Goal: Information Seeking & Learning: Check status

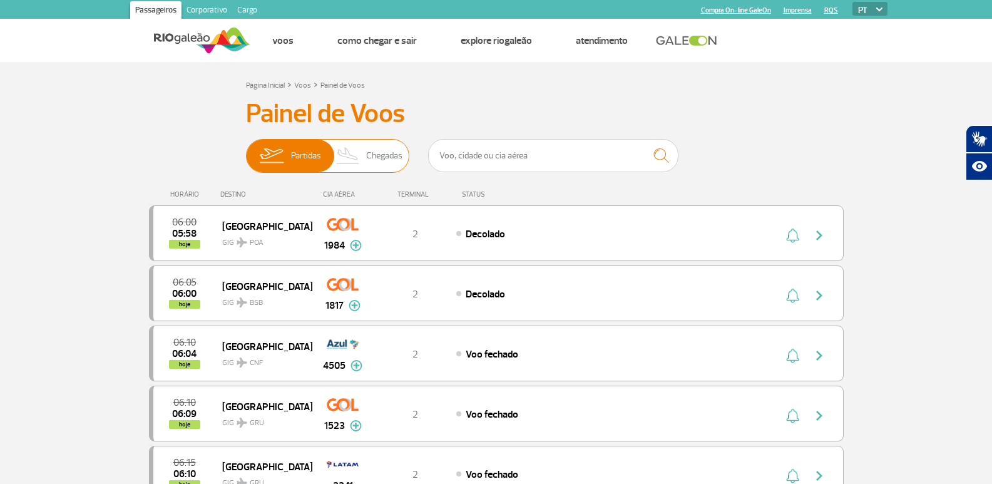
click at [364, 156] on img at bounding box center [348, 156] width 37 height 33
click at [246, 150] on input "Partidas Chegadas" at bounding box center [246, 150] width 0 height 0
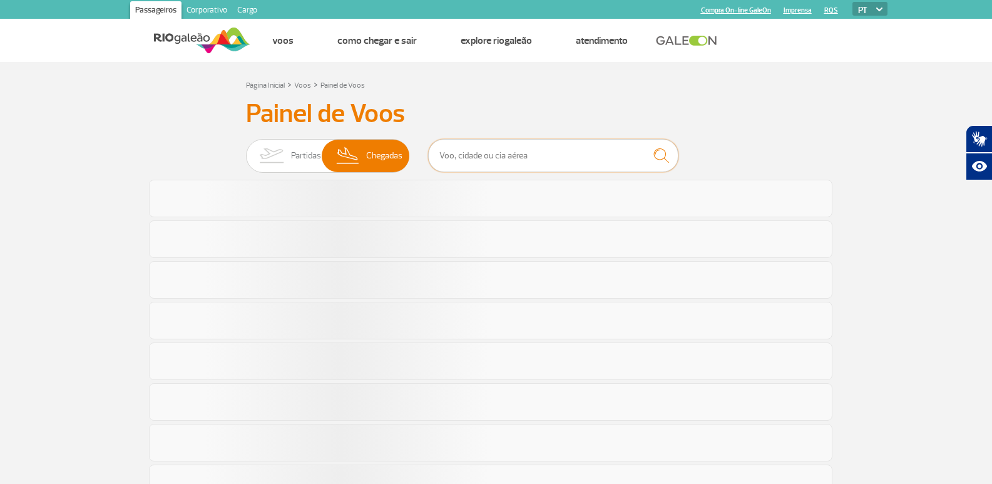
click at [452, 160] on input "text" at bounding box center [553, 155] width 250 height 33
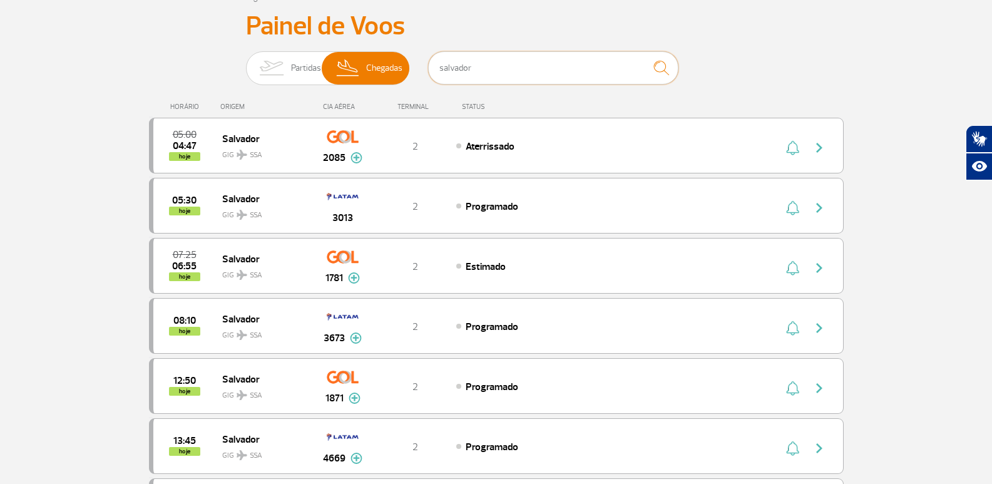
scroll to position [125, 0]
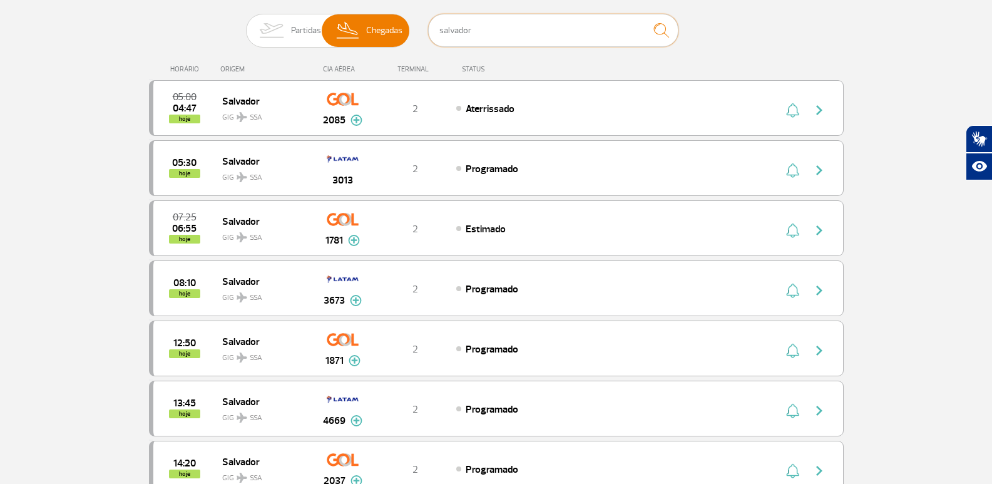
click at [565, 26] on input "salvador" at bounding box center [553, 30] width 250 height 33
drag, startPoint x: 558, startPoint y: 28, endPoint x: 436, endPoint y: 29, distance: 122.1
click at [436, 29] on input "salvador" at bounding box center [553, 30] width 250 height 33
type input "2151"
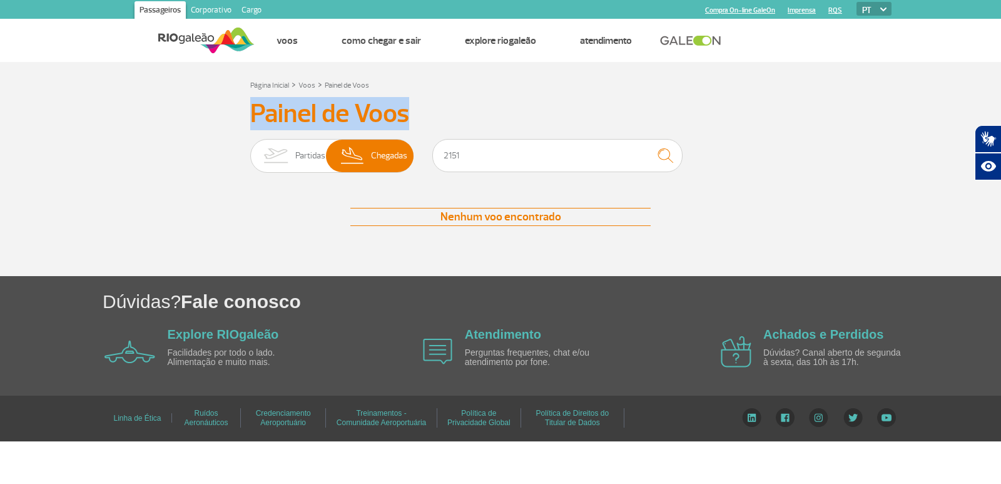
drag, startPoint x: 408, startPoint y: 110, endPoint x: 246, endPoint y: 126, distance: 162.9
click at [246, 126] on div "Painel de Voos Partidas Chegadas 2151 Nenhum voo encontrado Nenhum voo encontra…" at bounding box center [500, 174] width 695 height 153
click at [259, 120] on h3 "Painel de Voos" at bounding box center [500, 113] width 501 height 31
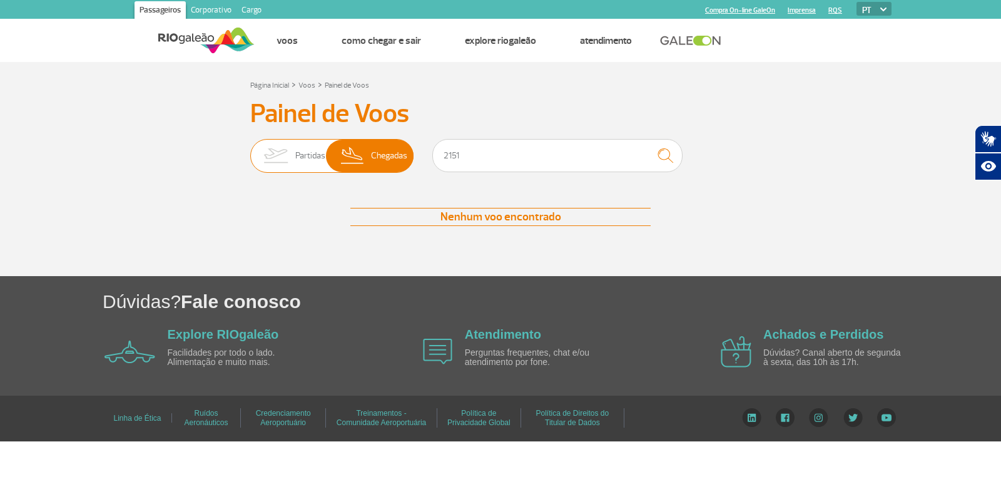
click at [287, 159] on img at bounding box center [275, 156] width 39 height 33
click at [250, 150] on input "Partidas Chegadas" at bounding box center [250, 150] width 0 height 0
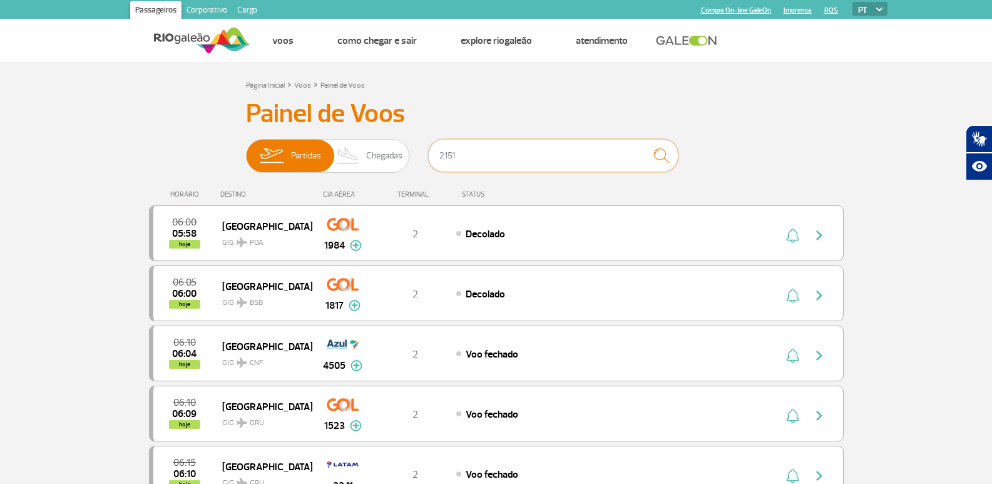
click at [460, 155] on input "2151" at bounding box center [553, 155] width 250 height 33
drag, startPoint x: 460, startPoint y: 155, endPoint x: 339, endPoint y: 152, distance: 120.8
click at [339, 152] on div "Partidas Chegadas 2151" at bounding box center [496, 158] width 501 height 38
click at [369, 152] on span "Chegadas" at bounding box center [384, 156] width 36 height 33
click at [246, 150] on input "Partidas Chegadas" at bounding box center [246, 150] width 0 height 0
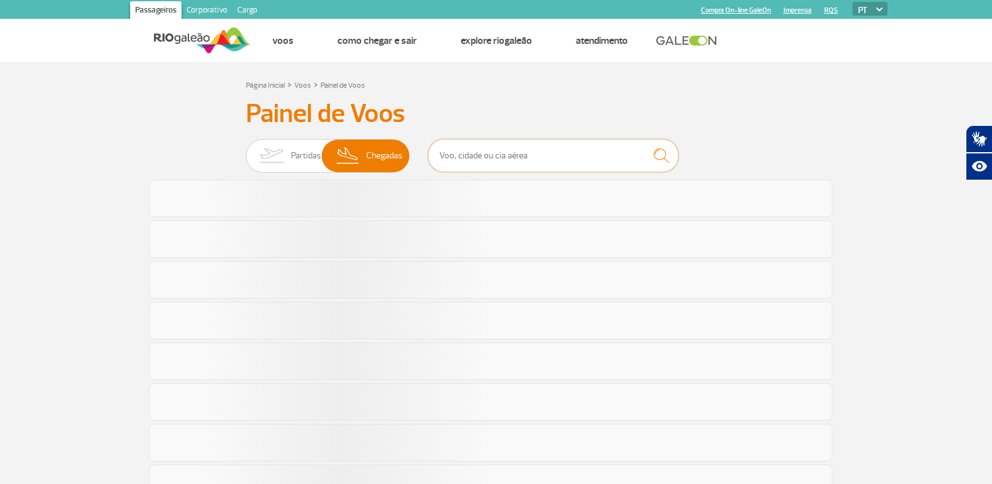
click at [486, 150] on input "text" at bounding box center [553, 155] width 250 height 33
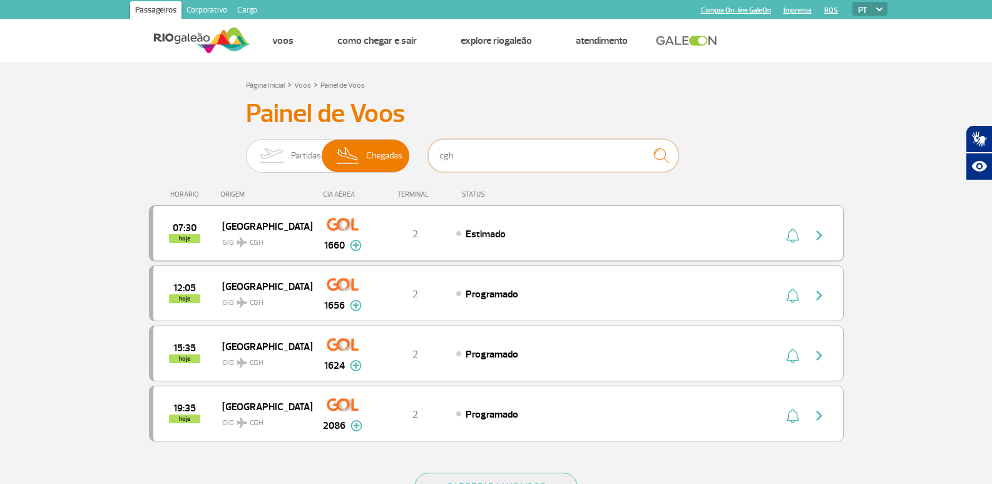
type input "cgh"
click at [188, 234] on span "hoje" at bounding box center [184, 238] width 31 height 9
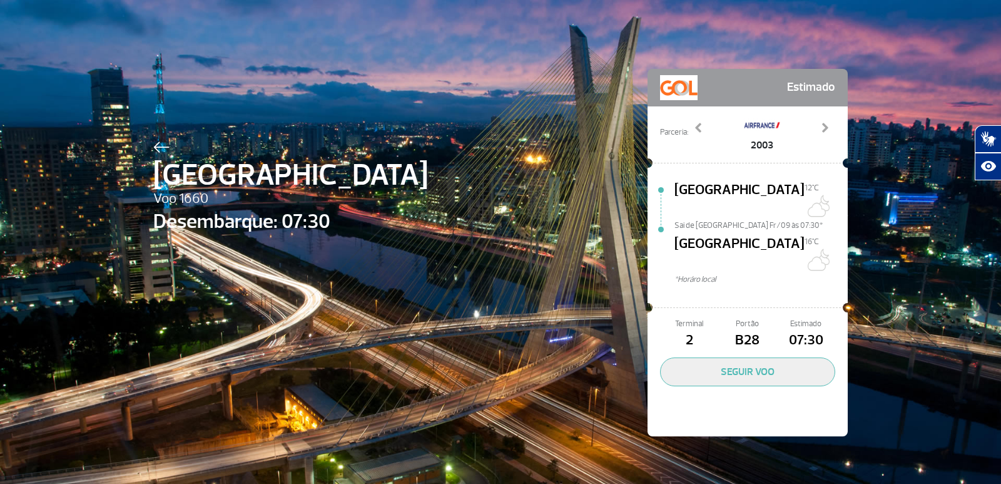
click at [156, 152] on img at bounding box center [161, 146] width 16 height 11
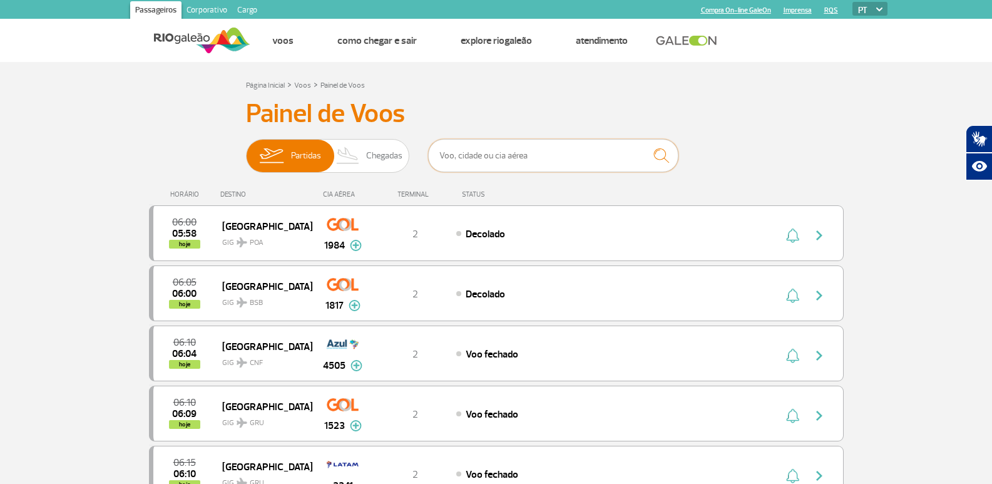
click at [469, 157] on input "text" at bounding box center [553, 155] width 250 height 33
click at [375, 156] on span "Chegadas" at bounding box center [384, 156] width 36 height 33
click at [246, 150] on input "Partidas Chegadas" at bounding box center [246, 150] width 0 height 0
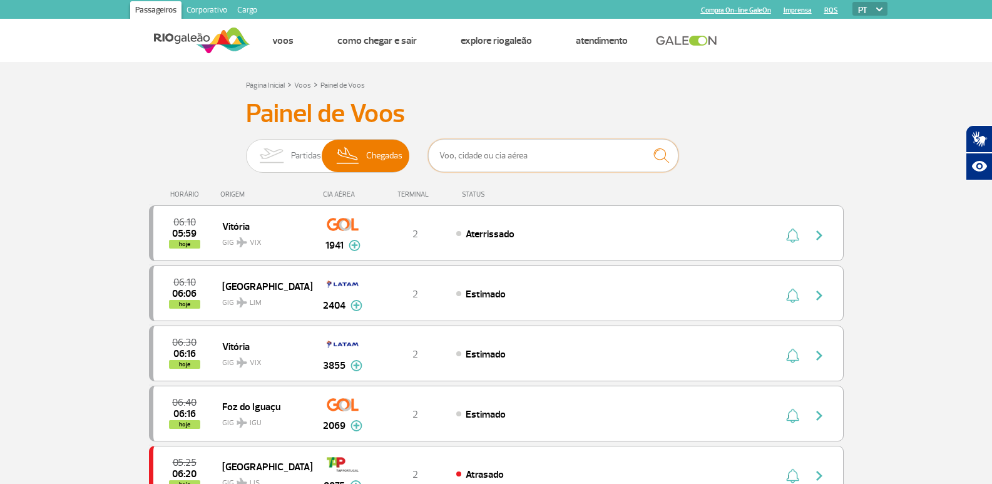
click at [464, 156] on input "text" at bounding box center [553, 155] width 250 height 33
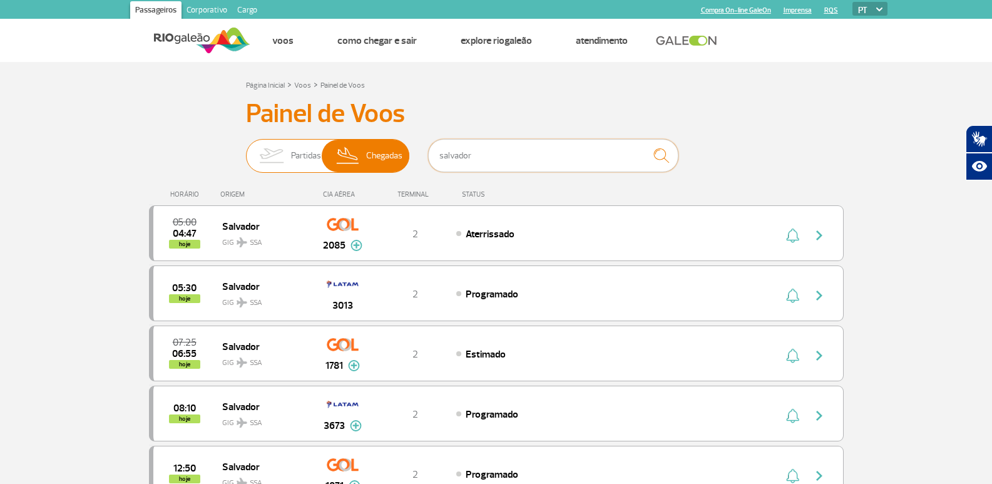
drag, startPoint x: 486, startPoint y: 160, endPoint x: 266, endPoint y: 154, distance: 219.7
click at [266, 154] on div "Partidas Chegadas salvador" at bounding box center [496, 158] width 501 height 38
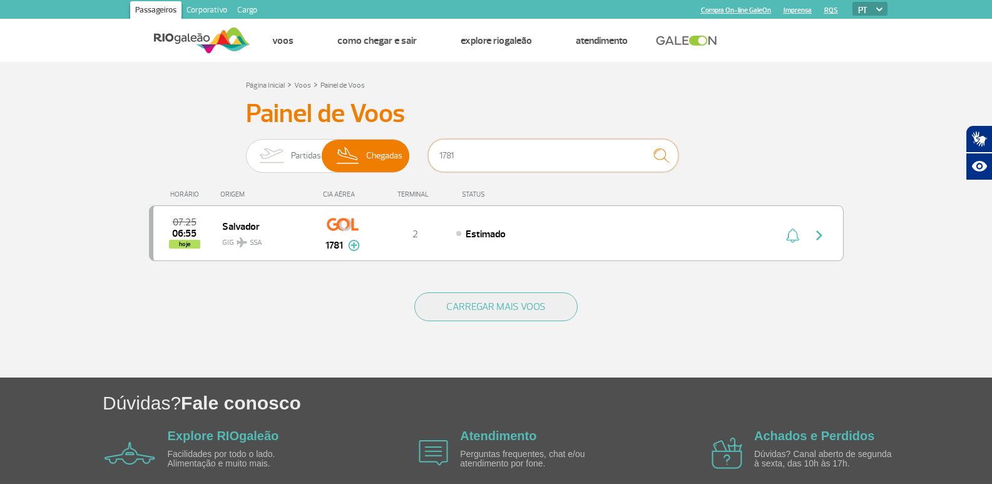
type input "1781"
drag, startPoint x: 493, startPoint y: 193, endPoint x: 80, endPoint y: 196, distance: 413.1
click at [80, 196] on section "Página Inicial > Voos > Painel de Voos Painel de Voos Partidas Chegadas 1781 07…" at bounding box center [496, 219] width 992 height 315
click at [165, 190] on div "HORÁRIO" at bounding box center [187, 194] width 68 height 8
drag, startPoint x: 165, startPoint y: 193, endPoint x: 489, endPoint y: 192, distance: 324.8
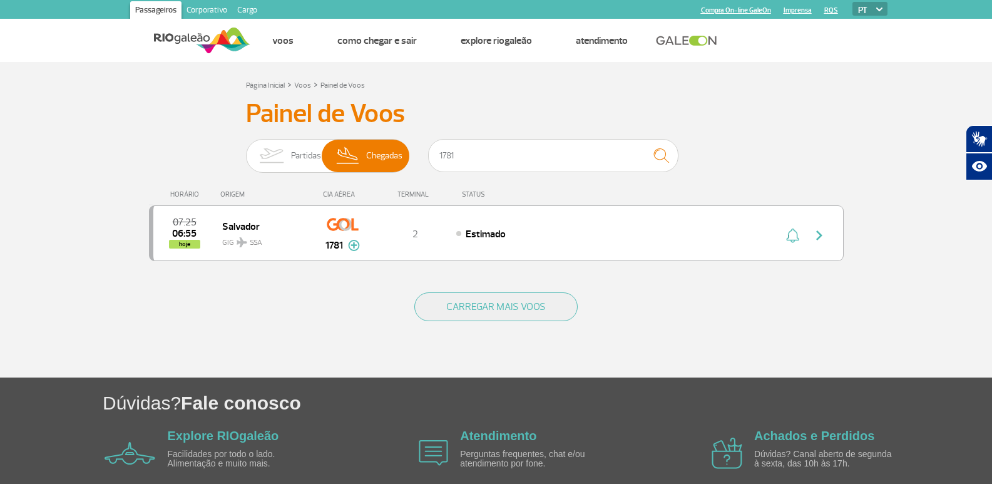
click at [489, 192] on div "HORÁRIO ORIGEM CIA AÉREA TERMINAL STATUS" at bounding box center [496, 188] width 695 height 24
click at [489, 192] on div "STATUS" at bounding box center [507, 194] width 102 height 8
drag, startPoint x: 466, startPoint y: 161, endPoint x: 375, endPoint y: 120, distance: 100.3
click at [367, 152] on div "Partidas Chegadas 1781" at bounding box center [496, 158] width 501 height 38
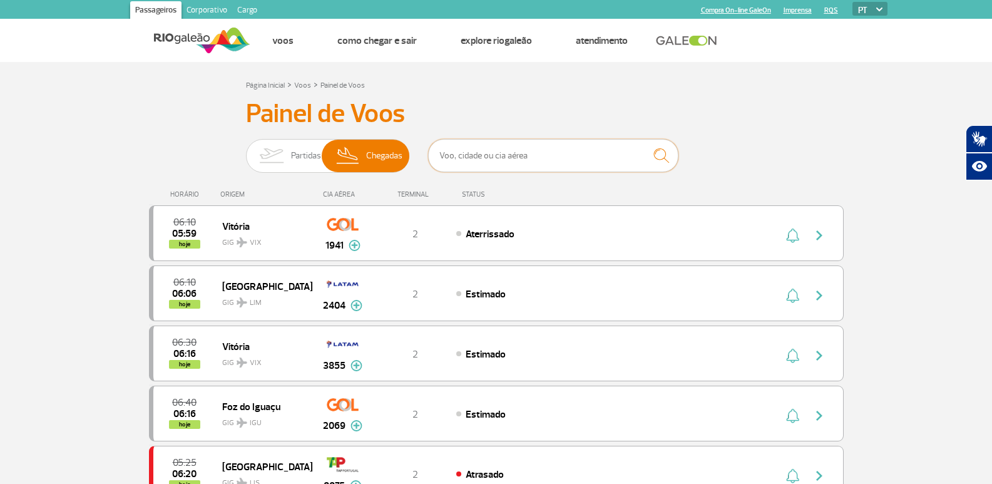
click at [459, 161] on input "text" at bounding box center [553, 155] width 250 height 33
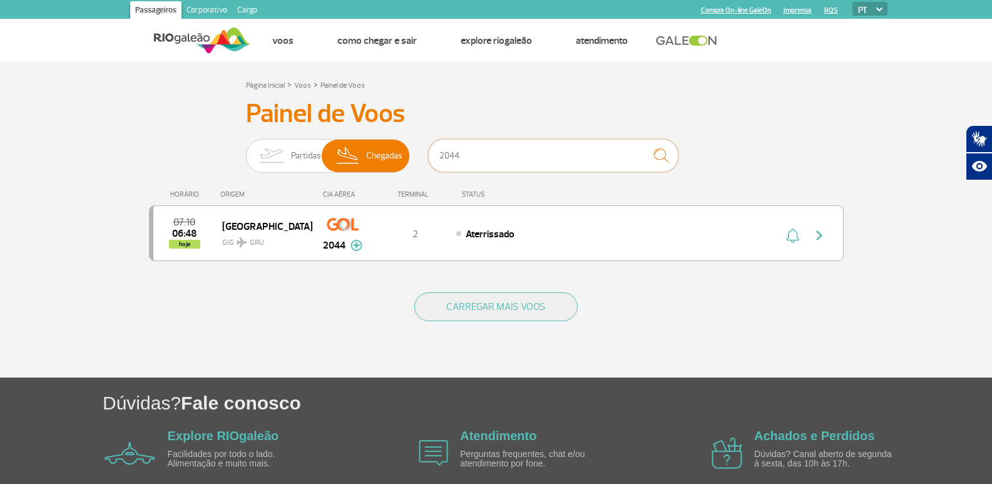
type input "2044"
drag, startPoint x: 495, startPoint y: 157, endPoint x: 324, endPoint y: 166, distance: 171.7
click at [324, 166] on div "Partidas Chegadas 2044" at bounding box center [496, 158] width 501 height 38
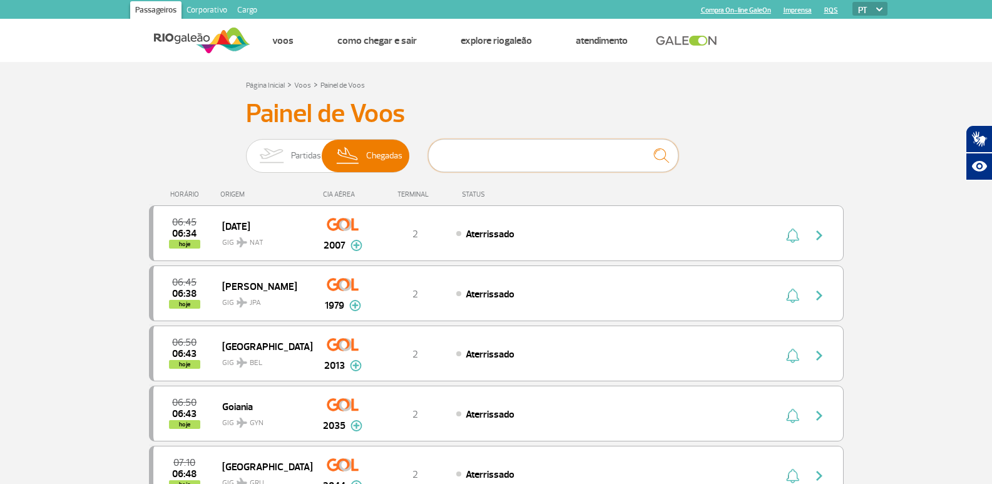
drag, startPoint x: 503, startPoint y: 158, endPoint x: 419, endPoint y: 160, distance: 83.9
click at [419, 160] on div "Partidas Chegadas" at bounding box center [496, 158] width 501 height 38
click at [411, 112] on h3 "Painel de Voos" at bounding box center [496, 113] width 501 height 31
click at [479, 148] on input "text" at bounding box center [553, 155] width 250 height 33
type input "3340"
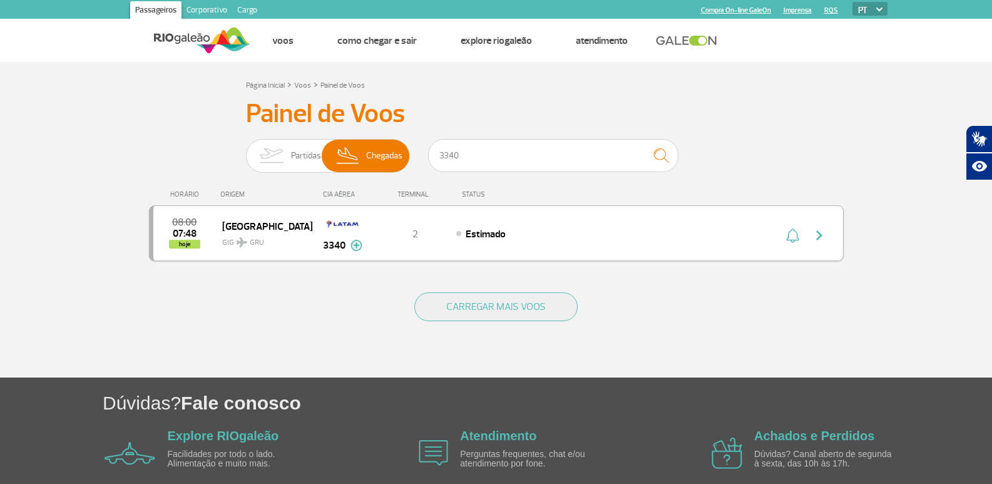
click at [822, 235] on img "button" at bounding box center [819, 235] width 15 height 15
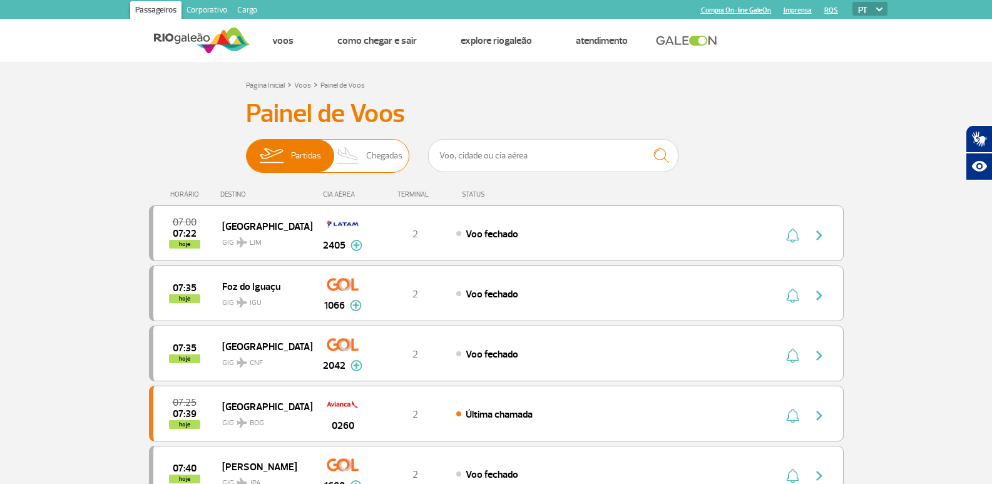
click at [379, 153] on span "Chegadas" at bounding box center [384, 156] width 36 height 33
click at [246, 150] on input "Partidas Chegadas" at bounding box center [246, 150] width 0 height 0
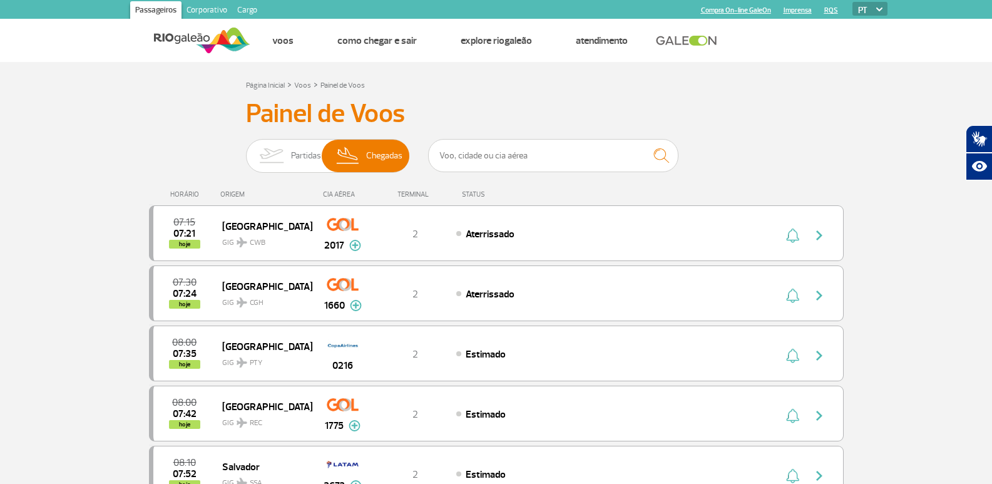
click at [743, 155] on div "Partidas Chegadas" at bounding box center [496, 158] width 501 height 38
click at [305, 155] on span "Partidas" at bounding box center [306, 156] width 30 height 33
click at [246, 150] on input "Partidas Chegadas" at bounding box center [246, 150] width 0 height 0
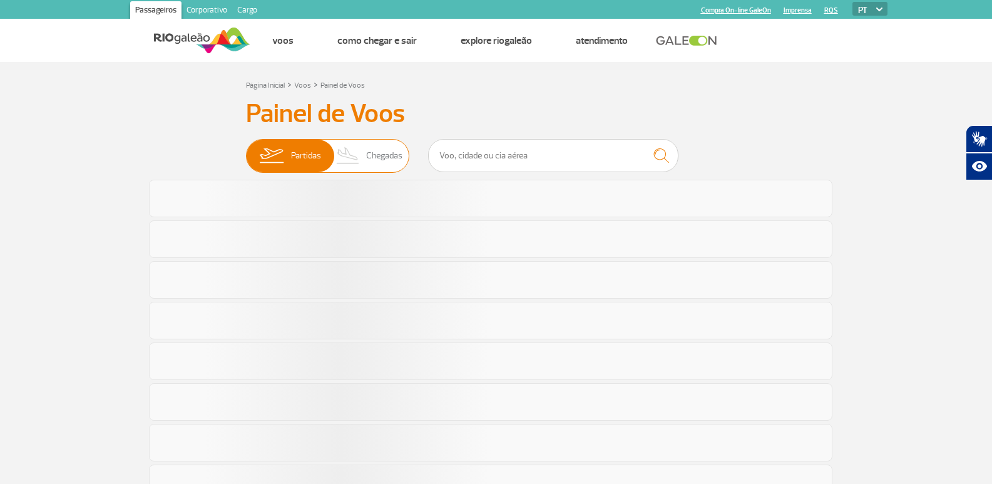
click at [365, 154] on img at bounding box center [348, 156] width 37 height 33
click at [246, 150] on input "Partidas Chegadas" at bounding box center [246, 150] width 0 height 0
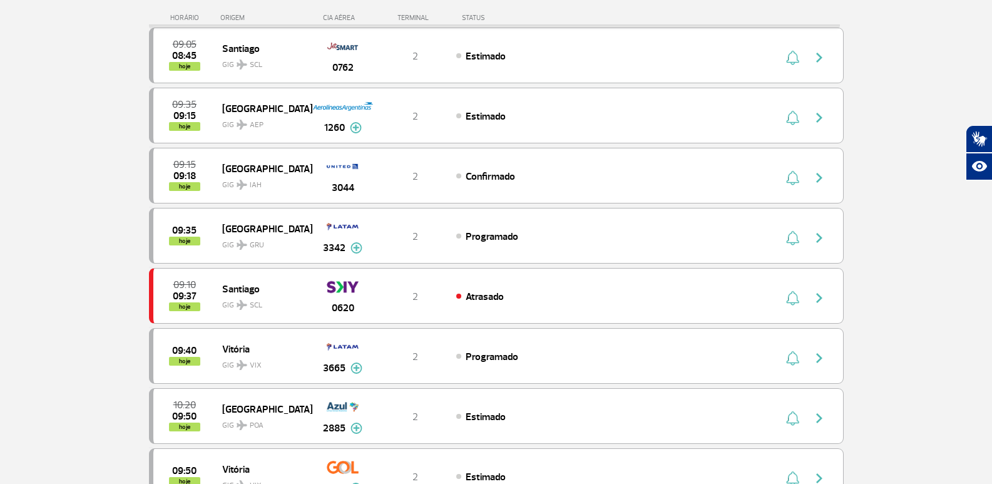
scroll to position [563, 0]
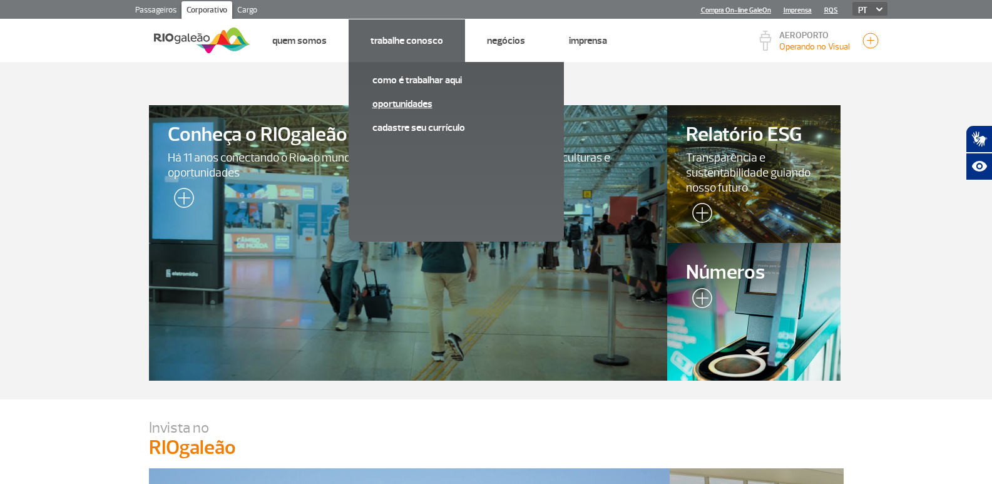
click at [402, 100] on link "Oportunidades" at bounding box center [456, 104] width 168 height 14
